Goal: Information Seeking & Learning: Find specific fact

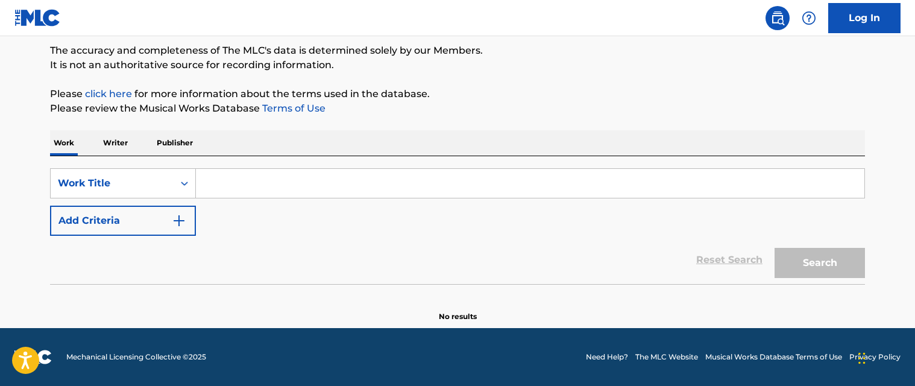
scroll to position [100, 0]
click at [234, 196] on input "Search Form" at bounding box center [530, 183] width 668 height 29
paste input "shirt"
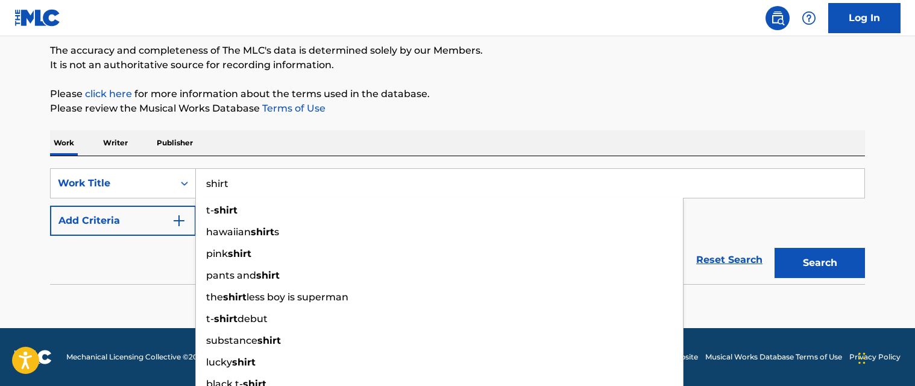
type input "shirt"
click at [158, 225] on button "Add Criteria" at bounding box center [123, 221] width 146 height 30
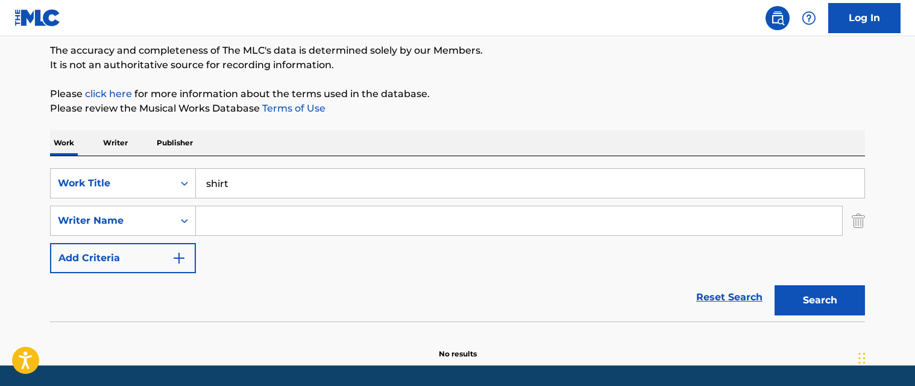
click at [234, 225] on input "Search Form" at bounding box center [519, 220] width 646 height 29
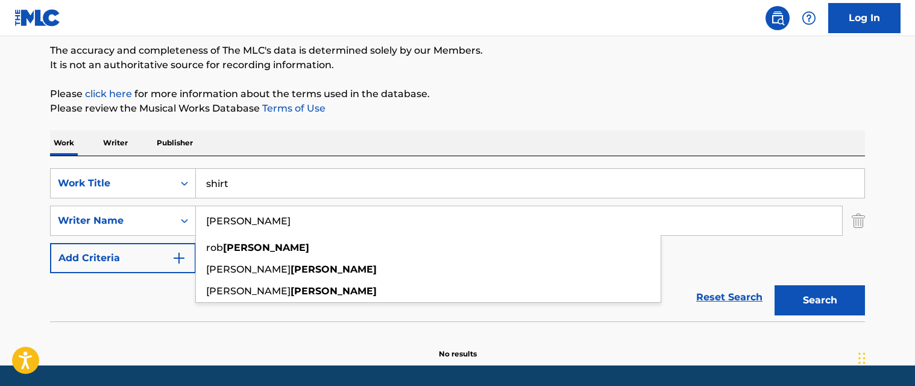
type input "[PERSON_NAME]"
click at [774, 285] on button "Search" at bounding box center [819, 300] width 90 height 30
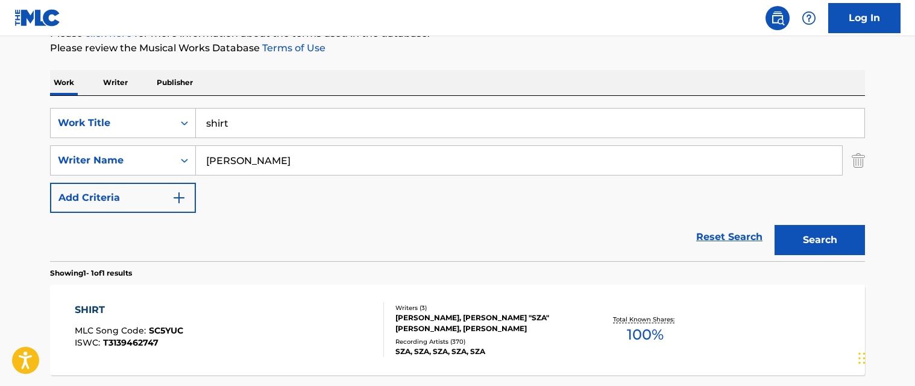
scroll to position [270, 0]
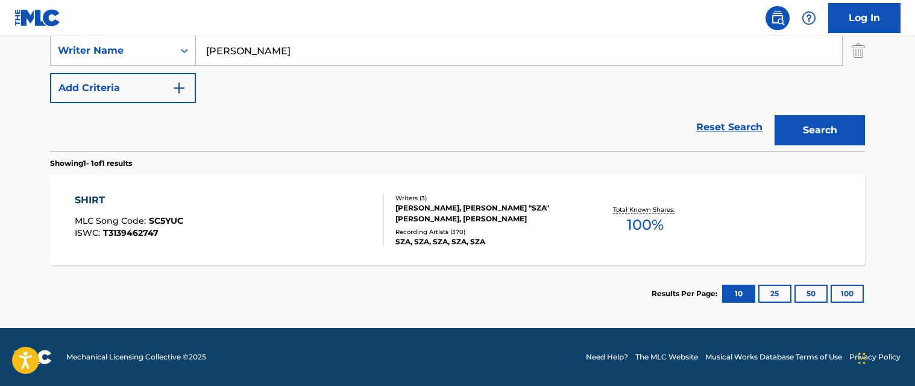
click at [278, 222] on div "SHIRT MLC Song Code : SC5YUC ISWC : T3139462747" at bounding box center [230, 220] width 310 height 54
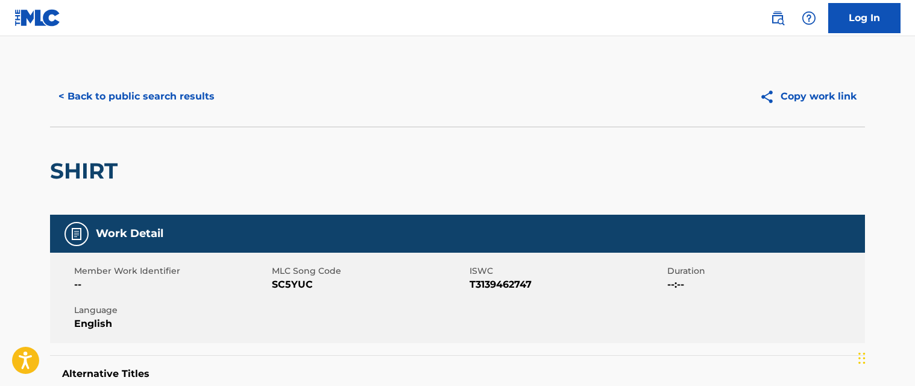
scroll to position [121, 0]
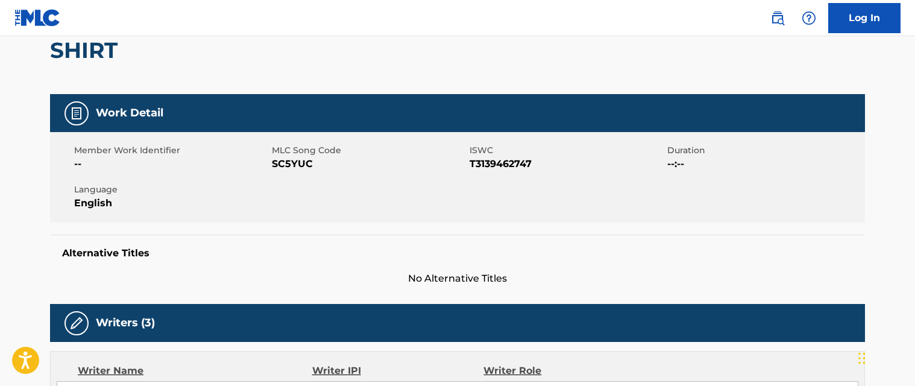
click at [297, 158] on span "SC5YUC" at bounding box center [369, 164] width 195 height 14
copy span "SC5YUC"
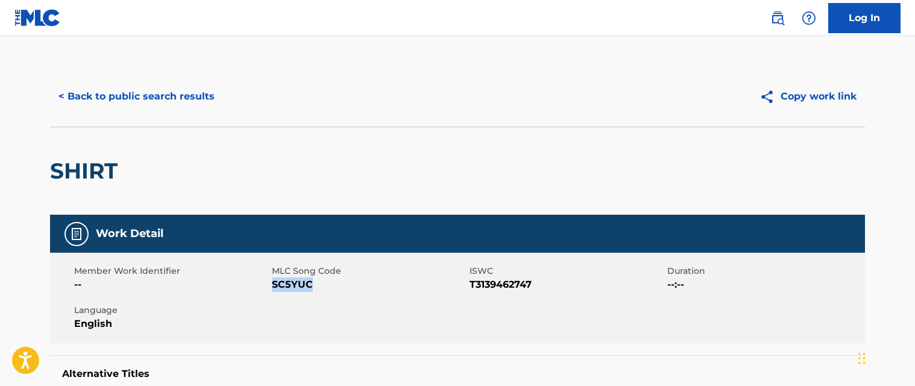
click at [112, 98] on button "< Back to public search results" at bounding box center [136, 96] width 173 height 30
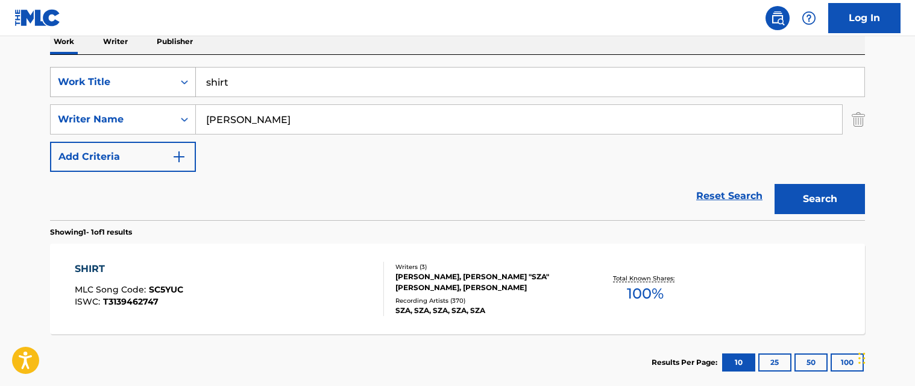
drag, startPoint x: 245, startPoint y: 86, endPoint x: 166, endPoint y: 84, distance: 79.6
click at [166, 84] on div "SearchWithCriteria4fa6ad22-6989-475d-9547-55dcd229d259 Work Title shirt" at bounding box center [457, 82] width 815 height 30
paste input "illy love song"
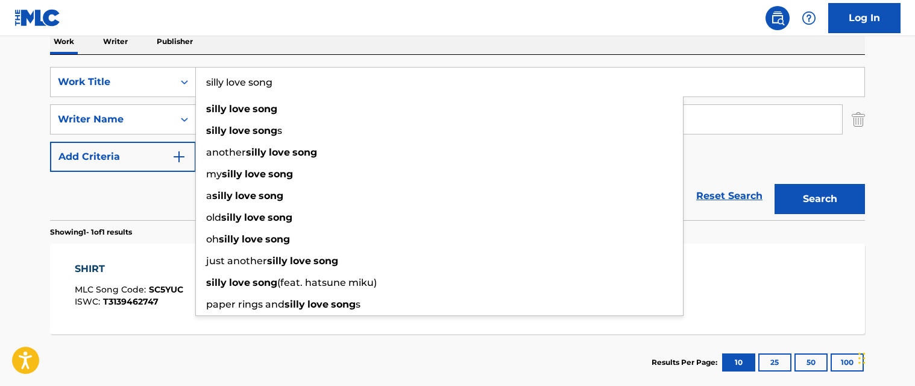
type input "silly love song"
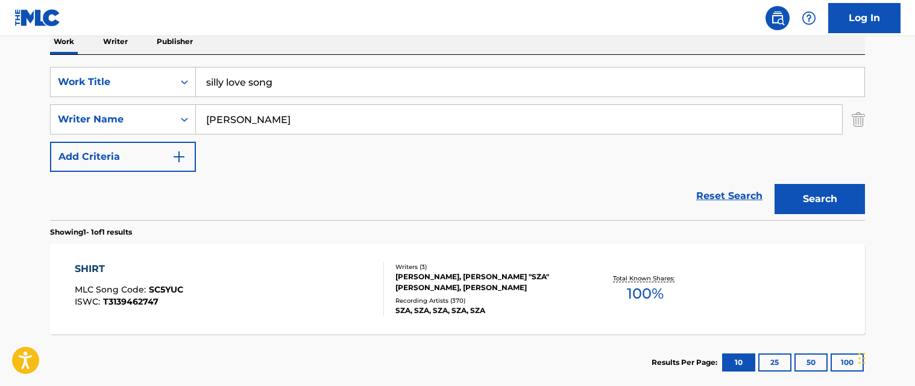
click at [153, 204] on div "Reset Search Search" at bounding box center [457, 196] width 815 height 48
click at [814, 203] on button "Search" at bounding box center [819, 199] width 90 height 30
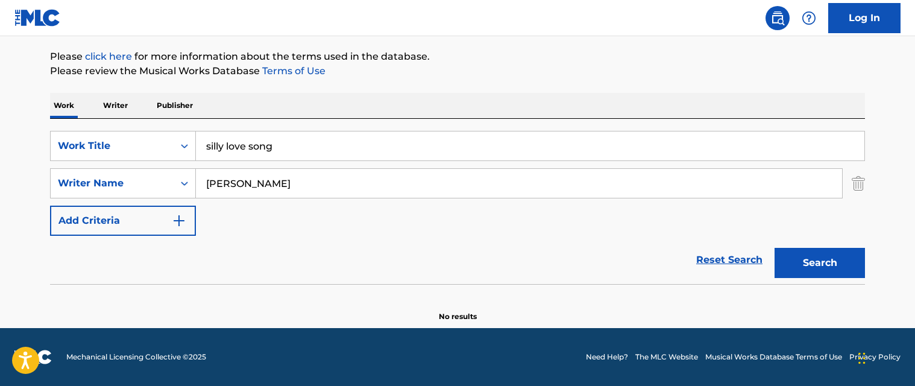
scroll to position [137, 0]
